Goal: Navigation & Orientation: Find specific page/section

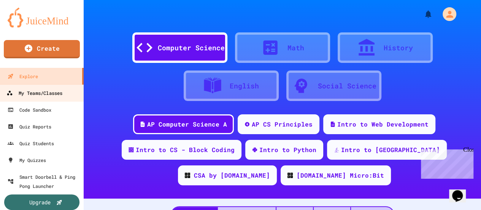
click at [58, 98] on link "My Teams/Classes" at bounding box center [42, 92] width 86 height 17
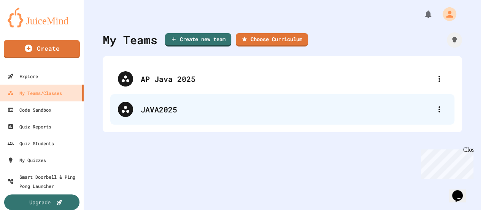
click at [175, 103] on div "JAVA2025" at bounding box center [282, 109] width 344 height 30
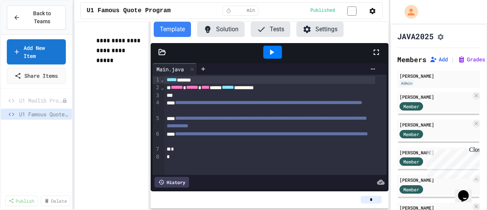
click at [107, 91] on div "**********" at bounding box center [111, 115] width 75 height 188
click at [108, 118] on div "**********" at bounding box center [111, 115] width 75 height 188
